Goal: Task Accomplishment & Management: Manage account settings

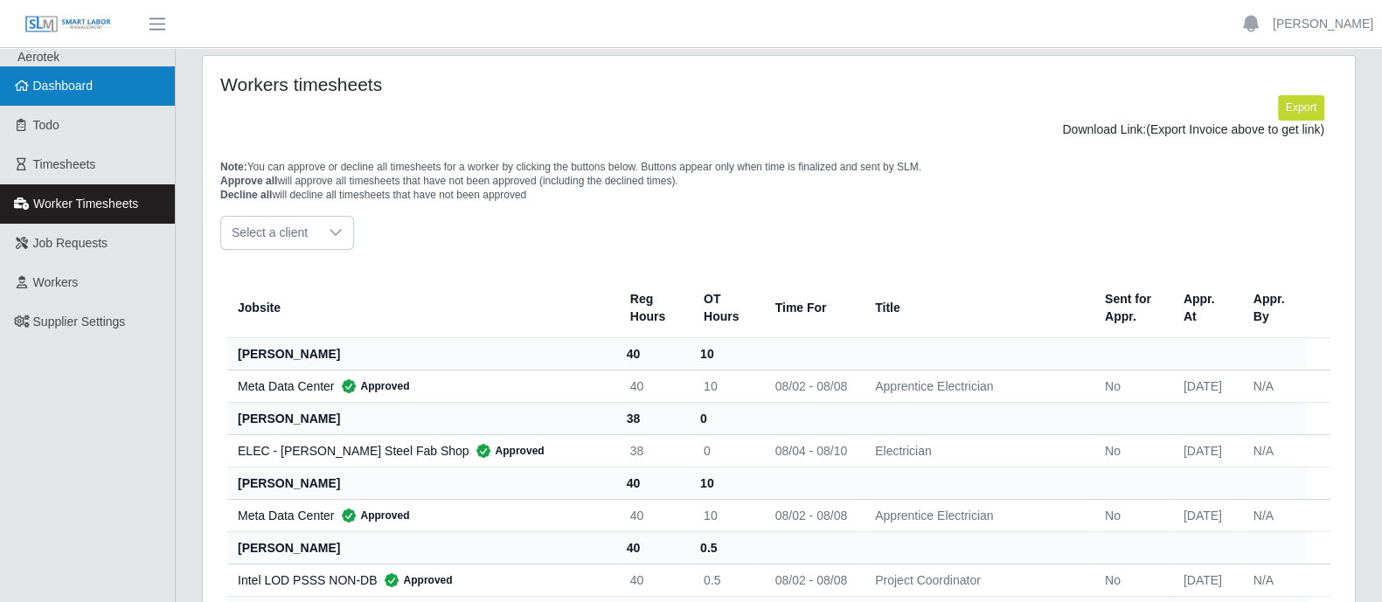
click at [48, 89] on span "Dashboard" at bounding box center [63, 86] width 60 height 14
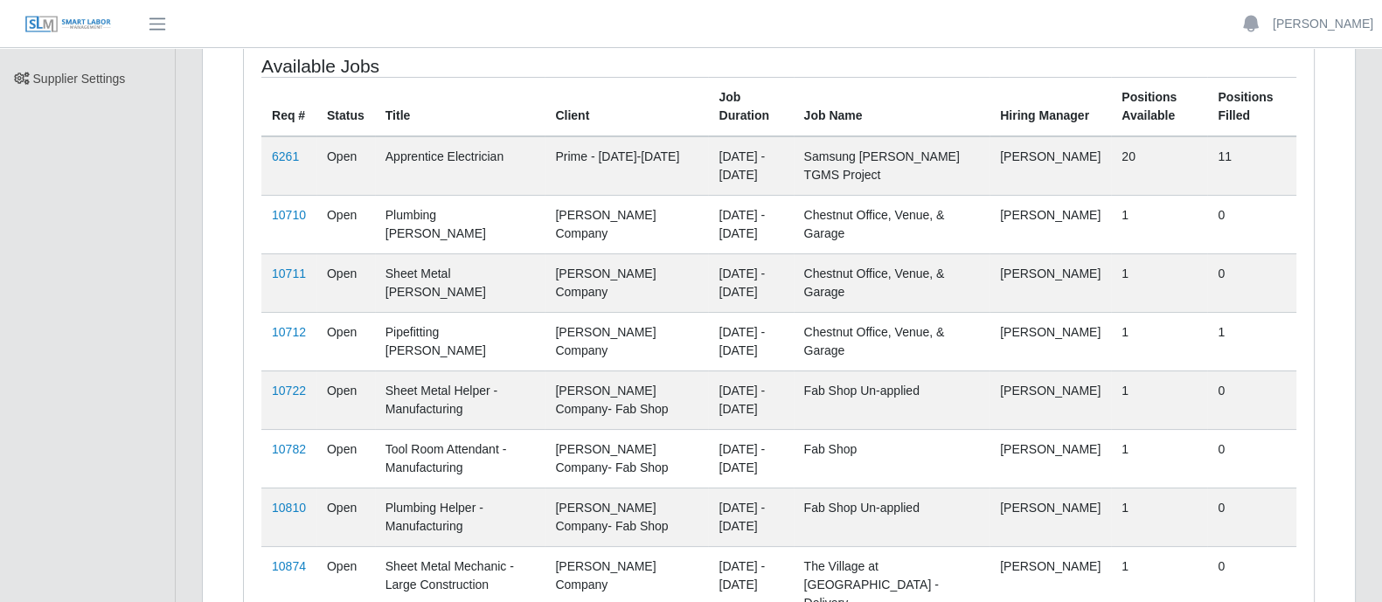
scroll to position [470, 0]
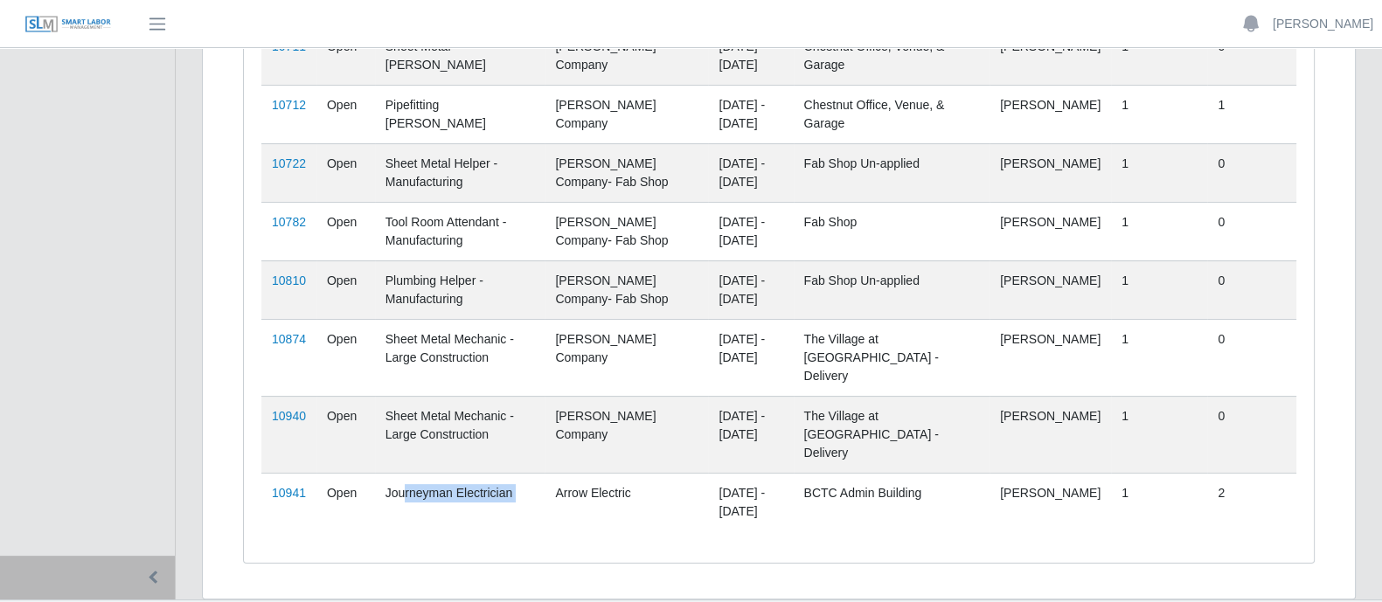
drag, startPoint x: 397, startPoint y: 455, endPoint x: 570, endPoint y: 458, distance: 173.1
click at [570, 473] on tr "10941 Open Journeyman Electrician Arrow Electric 08/11/2025 - 12/31/2025 BCTC A…" at bounding box center [778, 502] width 1035 height 59
click at [570, 473] on td "Arrow Electric" at bounding box center [626, 502] width 163 height 59
drag, startPoint x: 367, startPoint y: 452, endPoint x: 524, endPoint y: 455, distance: 156.5
click at [524, 473] on tr "10941 Open Journeyman Electrician Arrow Electric 08/11/2025 - 12/31/2025 BCTC A…" at bounding box center [778, 502] width 1035 height 59
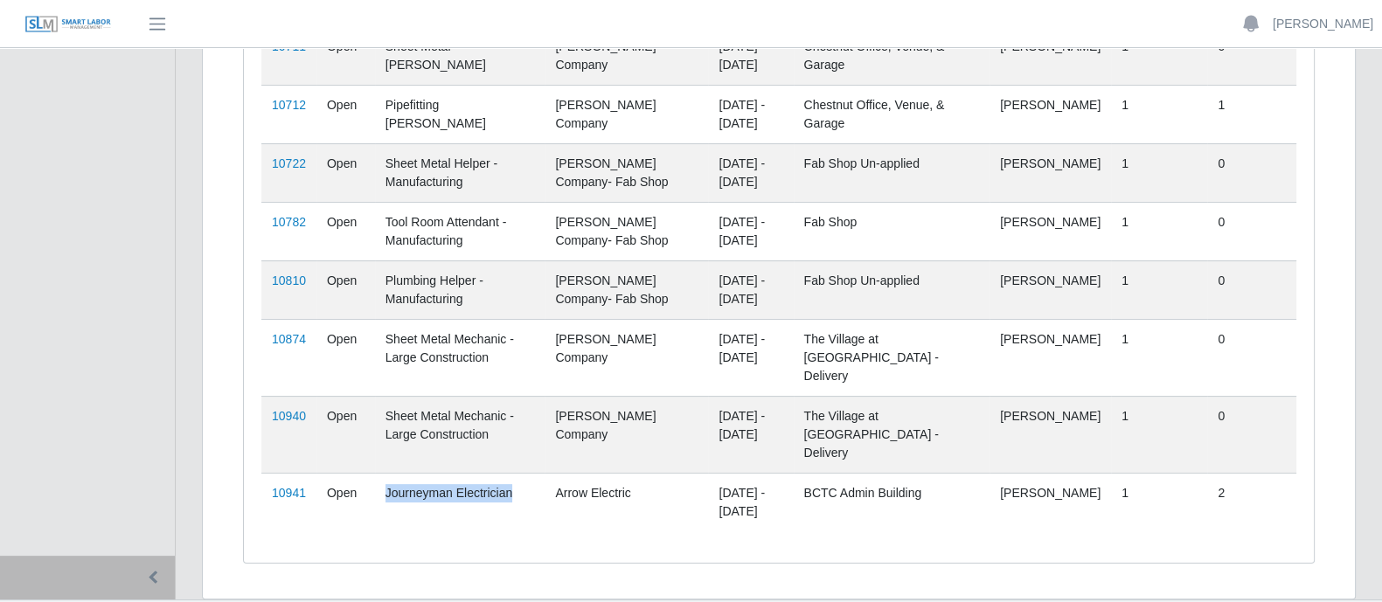
click at [524, 473] on td "Journeyman Electrician" at bounding box center [460, 502] width 170 height 59
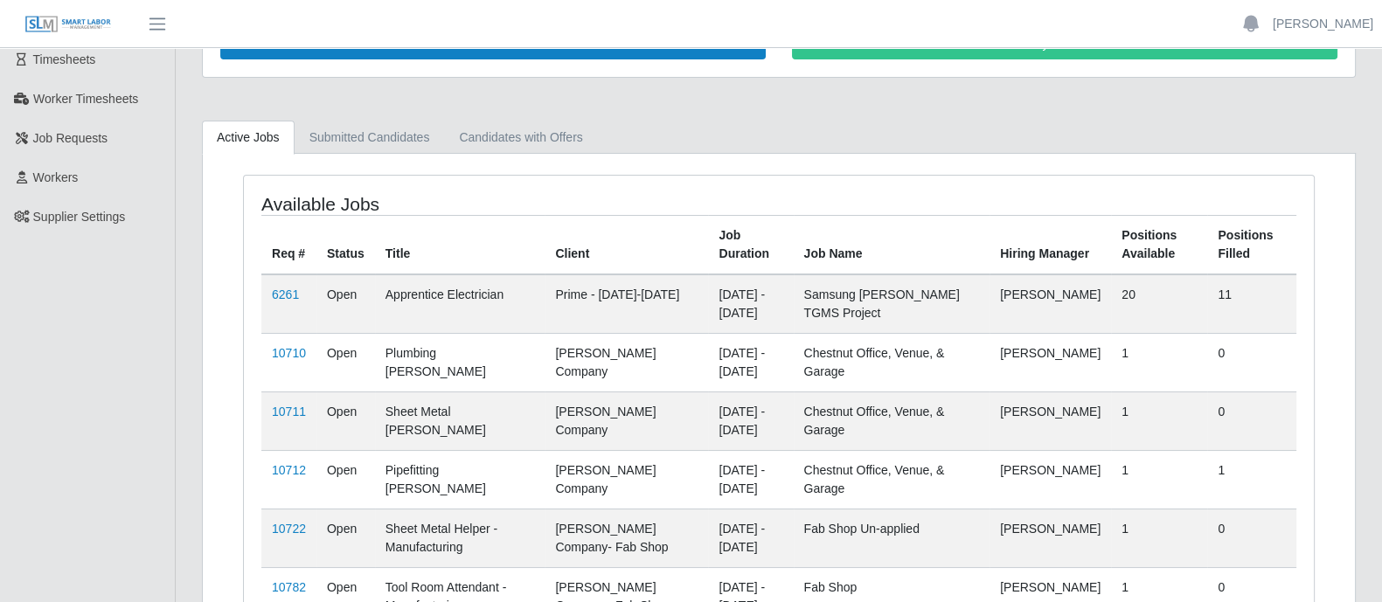
scroll to position [0, 0]
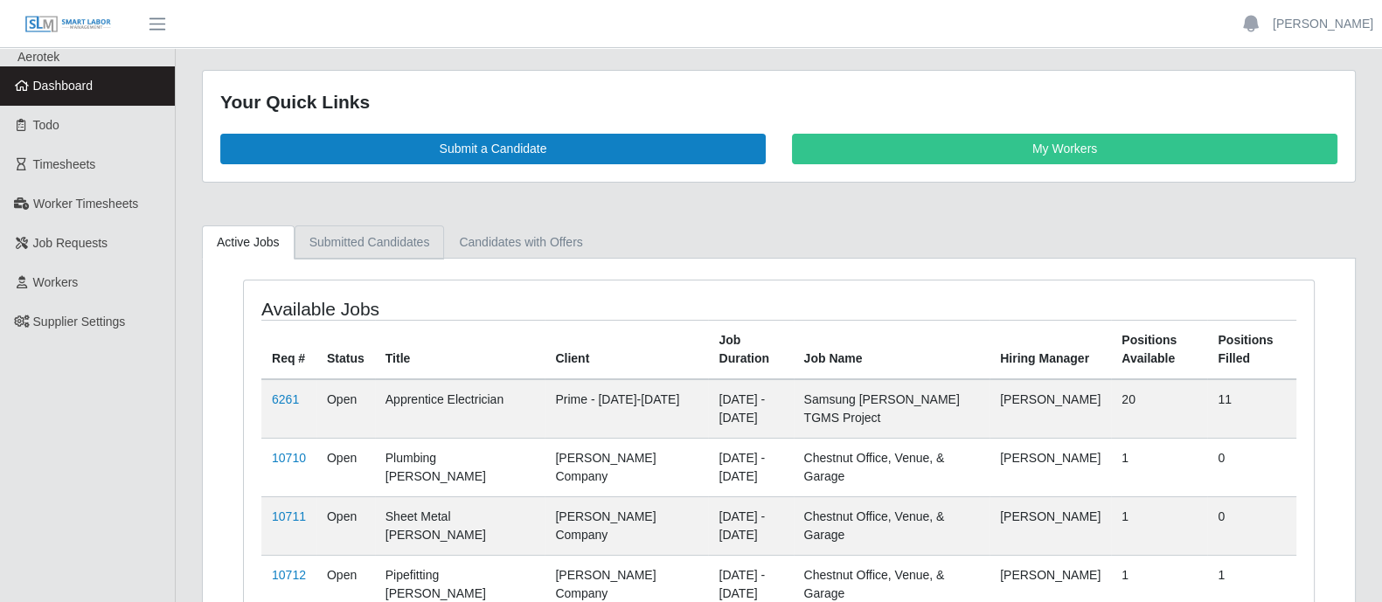
click at [379, 249] on link "Submitted Candidates" at bounding box center [370, 243] width 150 height 34
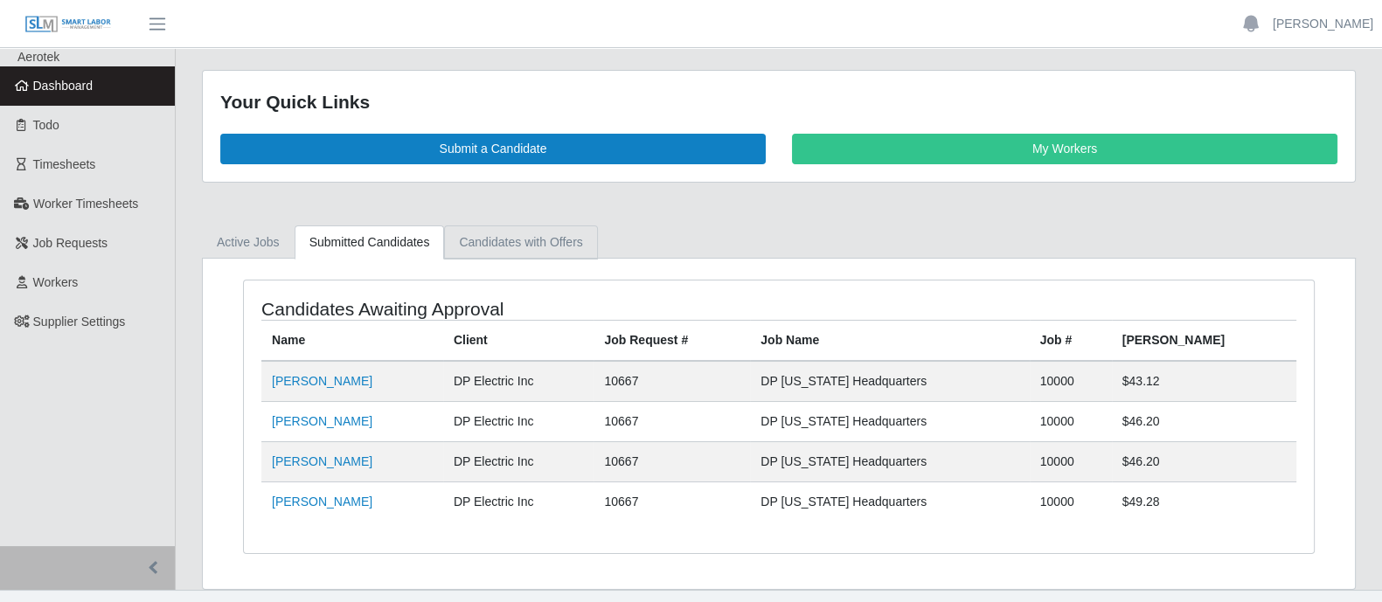
click at [509, 241] on link "Candidates with Offers" at bounding box center [520, 243] width 153 height 34
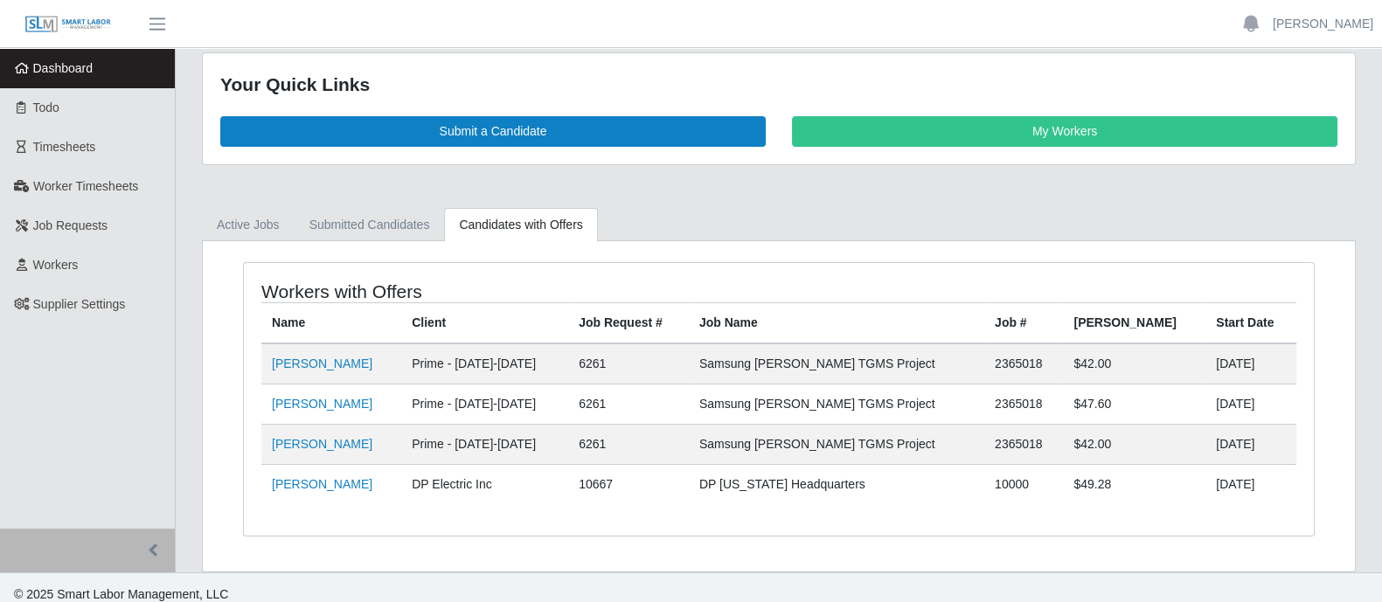
scroll to position [28, 0]
